Goal: Information Seeking & Learning: Learn about a topic

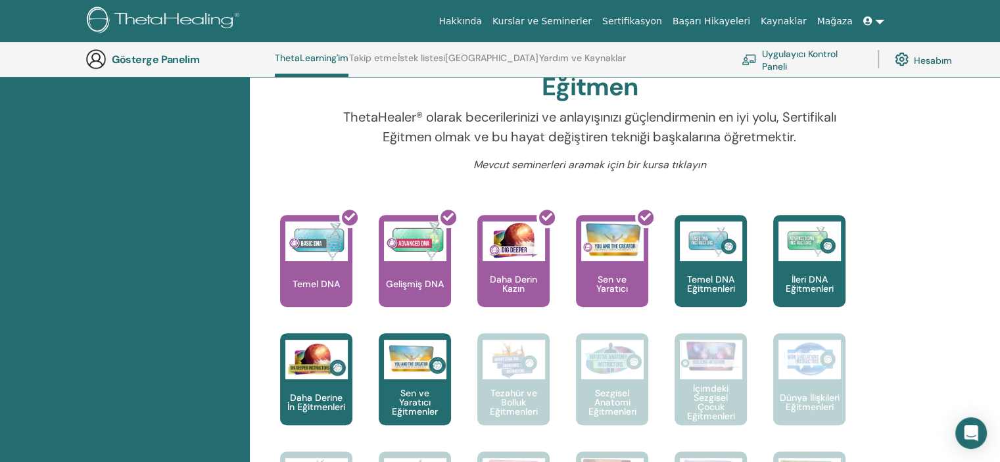
scroll to position [231, 0]
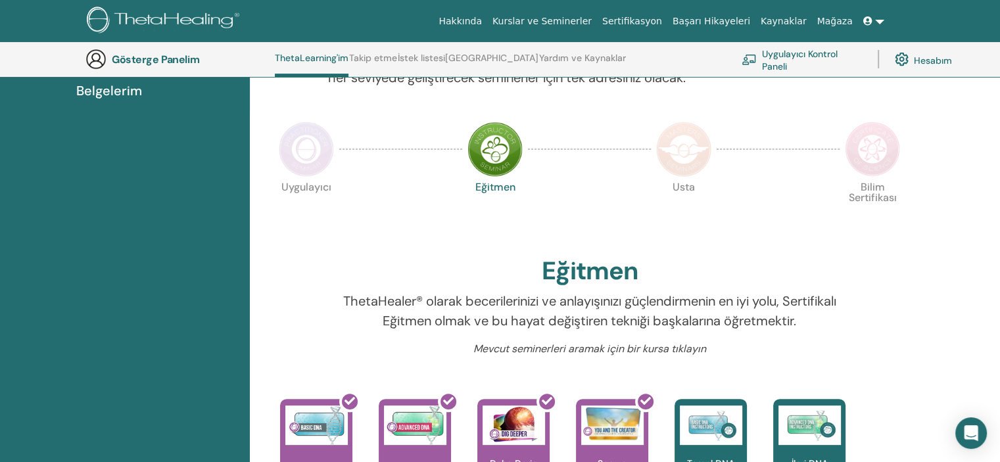
click at [320, 160] on img at bounding box center [306, 149] width 55 height 55
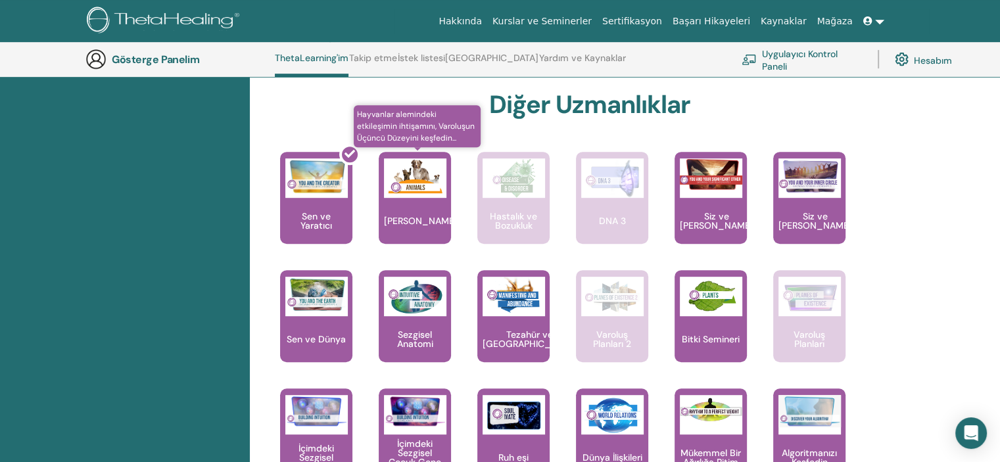
scroll to position [757, 0]
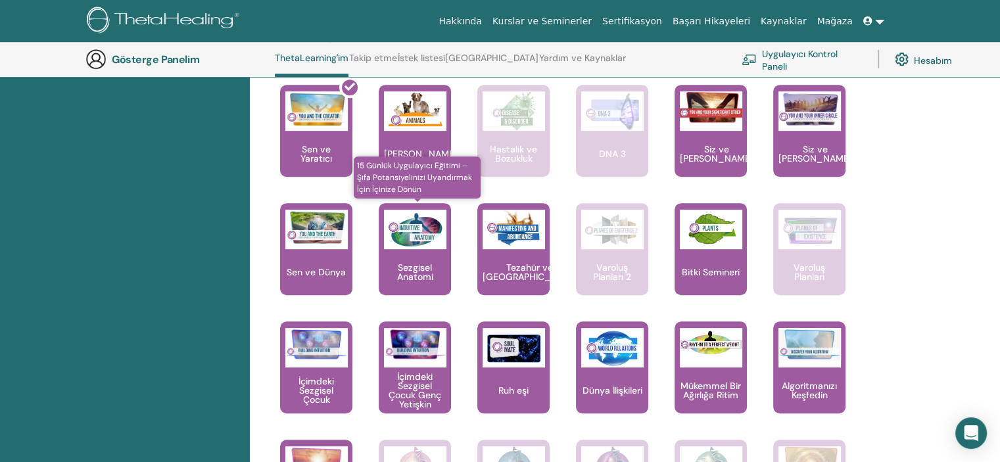
click at [423, 275] on font "Sezgisel Anatomi" at bounding box center [415, 272] width 36 height 21
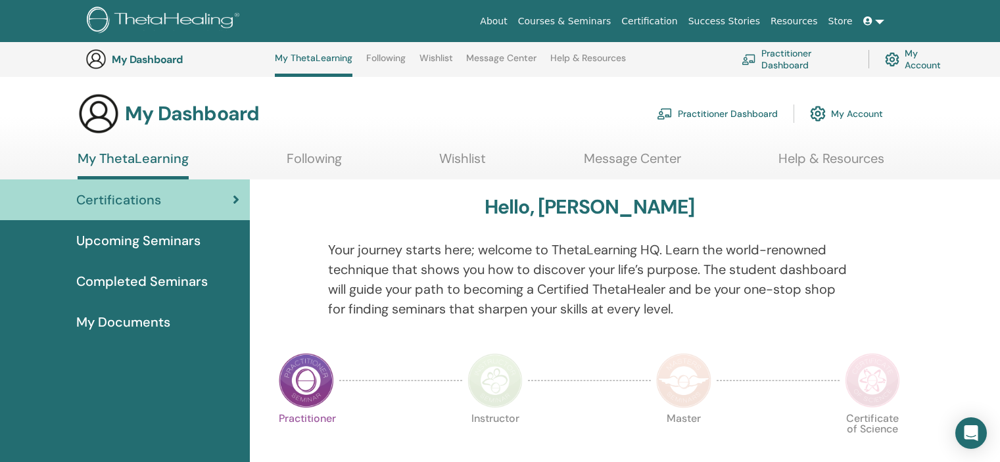
scroll to position [757, 0]
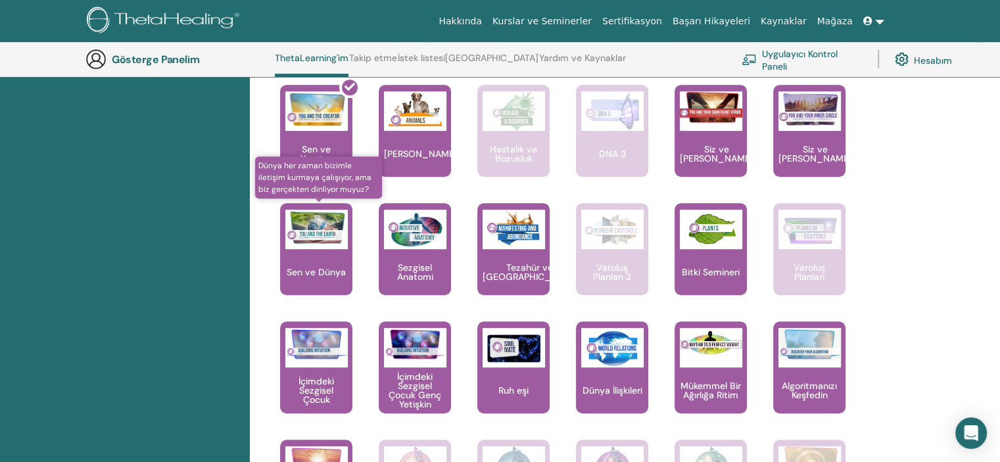
click at [315, 237] on img at bounding box center [316, 227] width 62 height 35
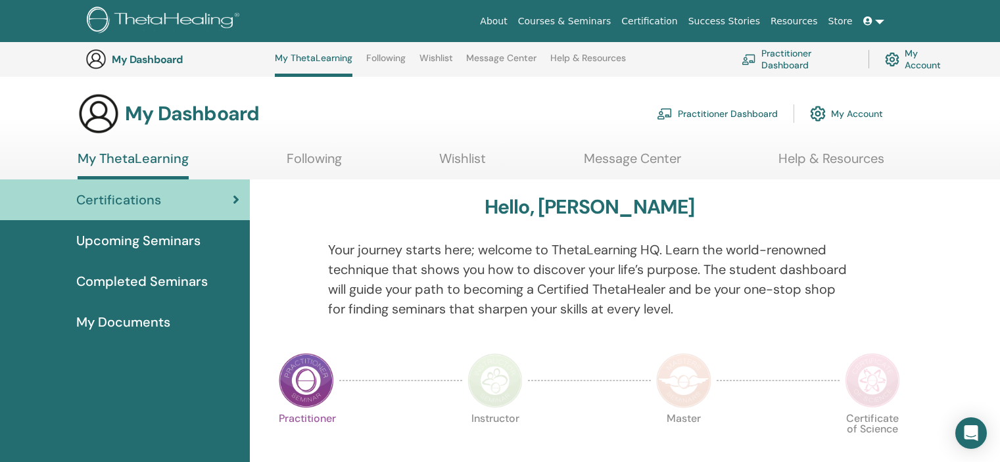
scroll to position [757, 0]
